Goal: Task Accomplishment & Management: Complete application form

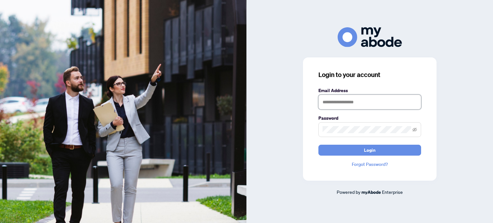
click at [362, 100] on input "text" at bounding box center [369, 102] width 103 height 15
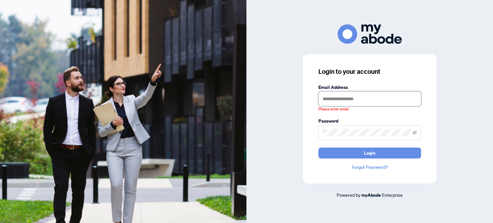
type input "**********"
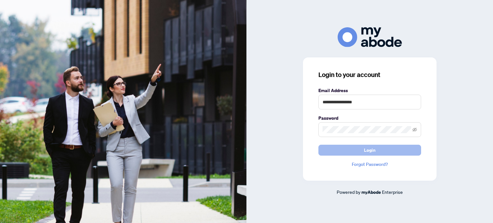
click at [345, 150] on button "Login" at bounding box center [369, 150] width 103 height 11
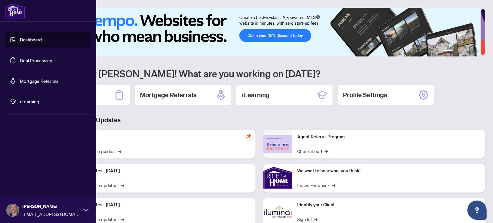
click at [28, 63] on link "Deal Processing" at bounding box center [36, 60] width 32 height 6
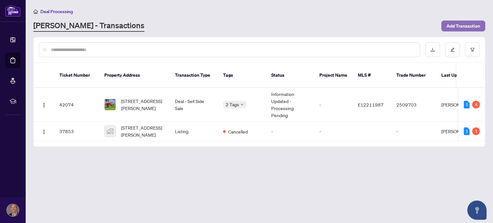
click at [468, 24] on span "Add Transaction" at bounding box center [463, 26] width 34 height 10
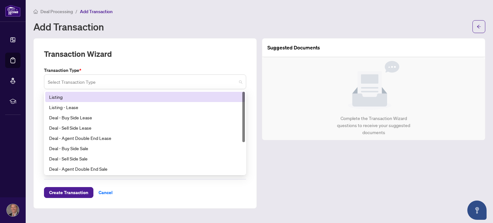
click at [237, 79] on span at bounding box center [145, 82] width 194 height 12
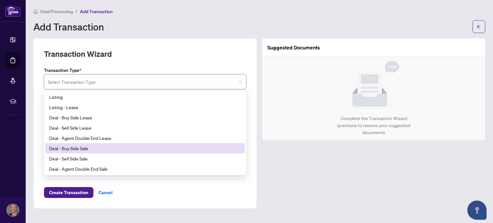
click at [161, 152] on div "Deal - Buy Side Sale" at bounding box center [144, 148] width 199 height 10
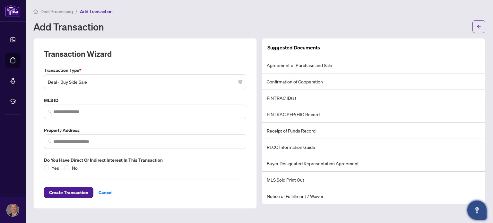
click at [480, 210] on icon "Open asap" at bounding box center [477, 210] width 8 height 8
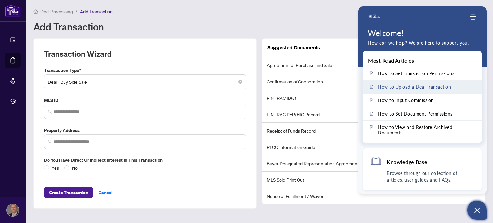
click at [430, 86] on span "How to Upload a Deal Transaction" at bounding box center [414, 86] width 73 height 5
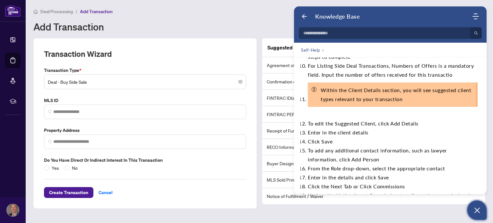
scroll to position [405, 0]
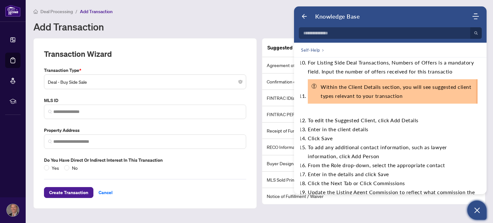
click at [194, 15] on div "Deal Processing / Add Transaction Add Transaction" at bounding box center [259, 20] width 452 height 25
click at [473, 205] on button "Open asap" at bounding box center [476, 209] width 19 height 19
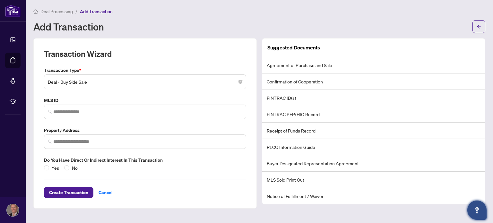
scroll to position [1611, 0]
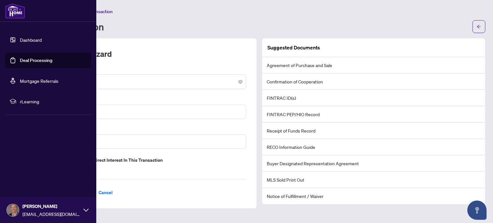
click at [34, 61] on link "Deal Processing" at bounding box center [36, 60] width 32 height 6
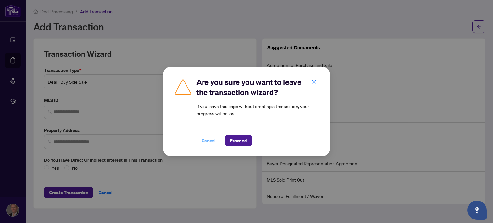
click at [208, 141] on span "Cancel" at bounding box center [208, 140] width 14 height 10
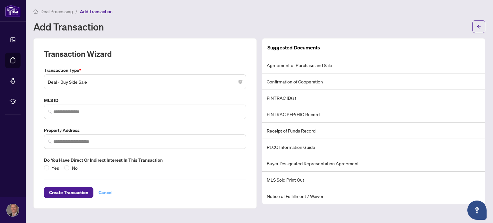
click at [106, 191] on span "Cancel" at bounding box center [105, 192] width 14 height 10
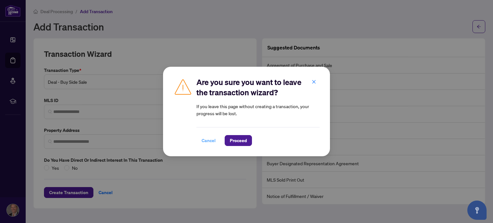
click at [210, 144] on span "Cancel" at bounding box center [208, 140] width 14 height 10
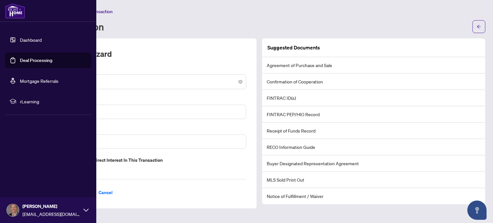
click at [22, 37] on link "Dashboard" at bounding box center [31, 40] width 22 height 6
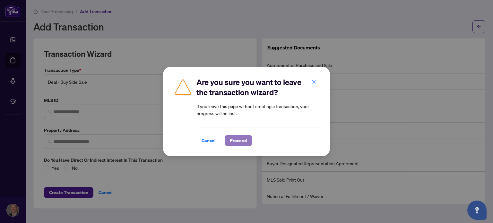
click at [233, 143] on span "Proceed" at bounding box center [238, 140] width 17 height 10
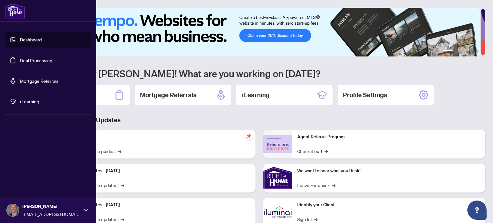
click at [31, 62] on link "Deal Processing" at bounding box center [36, 60] width 32 height 6
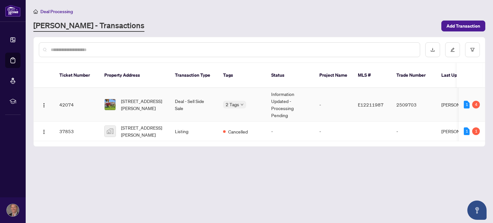
click at [469, 101] on div "1 4" at bounding box center [471, 105] width 16 height 8
click at [478, 101] on div "4" at bounding box center [476, 105] width 8 height 8
click at [468, 101] on div "1" at bounding box center [466, 105] width 6 height 8
click at [348, 88] on td "-" at bounding box center [333, 105] width 38 height 34
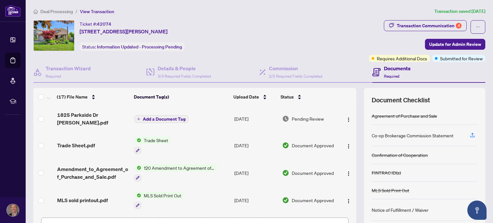
click at [163, 117] on span "Add a Document Tag" at bounding box center [164, 119] width 43 height 4
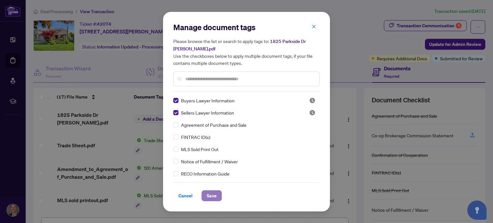
click at [205, 195] on button "Save" at bounding box center [211, 195] width 20 height 11
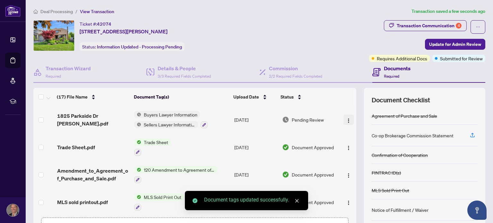
click at [346, 118] on img "button" at bounding box center [348, 120] width 5 height 5
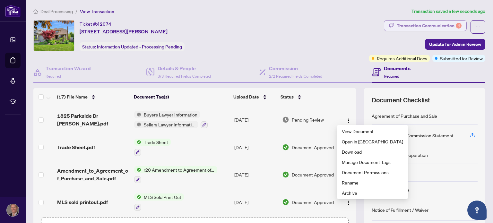
click at [411, 25] on div "Transaction Communication 4" at bounding box center [428, 26] width 65 height 10
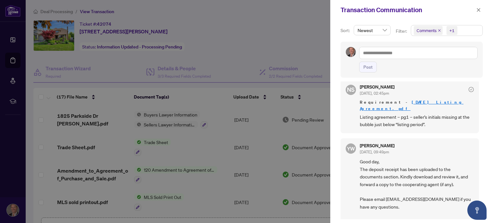
scroll to position [568, 0]
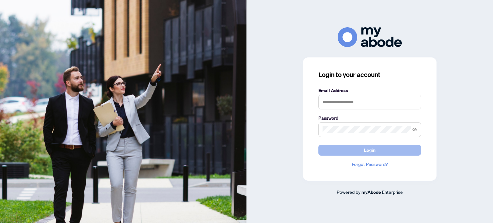
click at [398, 150] on button "Login" at bounding box center [369, 150] width 103 height 11
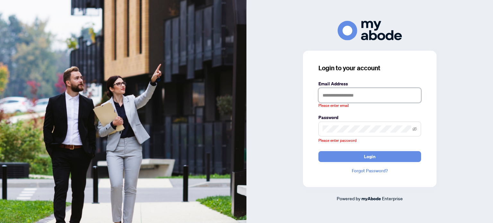
click at [375, 93] on input "text" at bounding box center [369, 95] width 103 height 15
type input "**********"
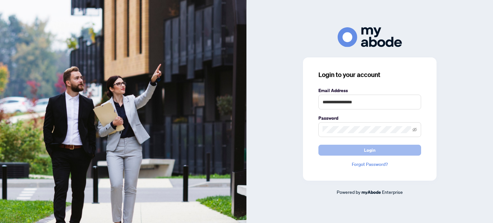
click at [356, 149] on button "Login" at bounding box center [369, 150] width 103 height 11
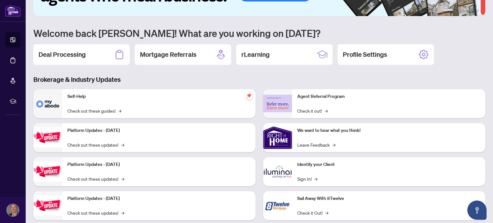
scroll to position [54, 0]
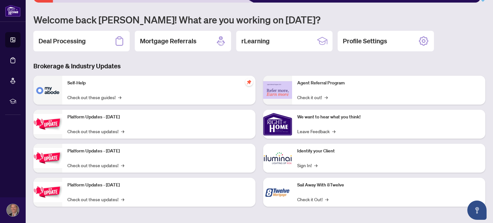
click at [130, 126] on div "Platform Updates - [DATE] Check out these updates! →" at bounding box center [158, 124] width 193 height 29
click at [94, 129] on link "Check out these updates! →" at bounding box center [95, 131] width 57 height 7
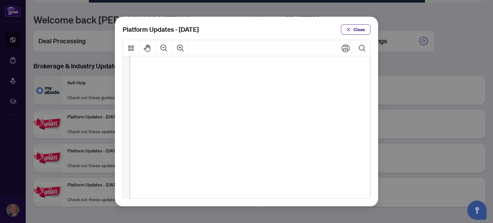
scroll to position [167, 0]
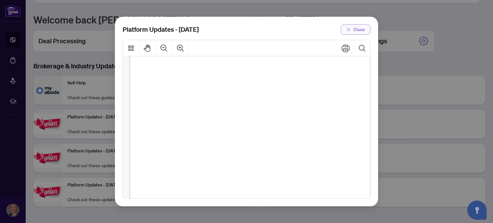
click at [361, 31] on span "Close" at bounding box center [359, 29] width 12 height 10
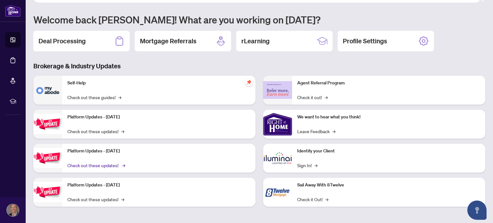
click at [96, 165] on link "Check out these updates! →" at bounding box center [95, 165] width 57 height 7
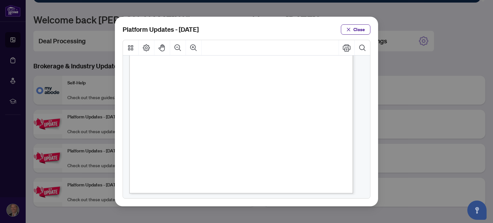
scroll to position [162, 0]
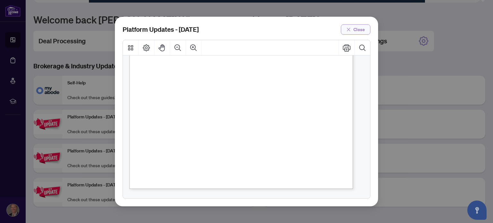
click at [352, 30] on button "Close" at bounding box center [356, 29] width 30 height 10
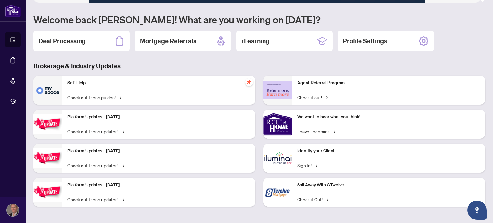
click at [97, 184] on p "Platform Updates - [DATE]" at bounding box center [158, 185] width 183 height 7
click at [103, 200] on link "Check out these updates! →" at bounding box center [95, 199] width 57 height 7
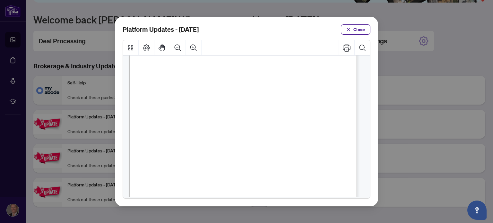
scroll to position [192, 0]
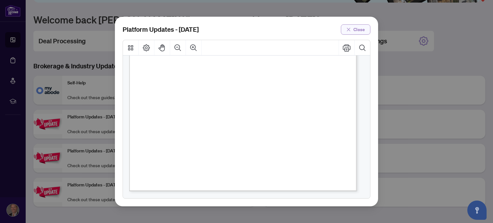
click at [367, 26] on button "Close" at bounding box center [356, 29] width 30 height 10
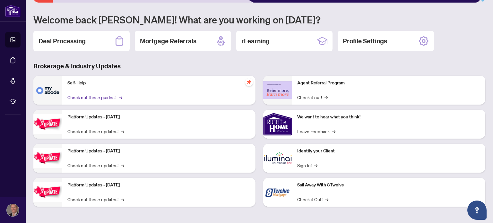
click at [110, 95] on link "Check out these guides! →" at bounding box center [94, 97] width 54 height 7
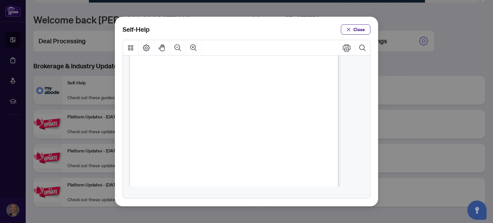
scroll to position [129, 0]
click at [244, 152] on span "PDF" at bounding box center [242, 152] width 8 height 6
click at [355, 32] on span "Close" at bounding box center [359, 29] width 12 height 10
